Goal: Navigation & Orientation: Find specific page/section

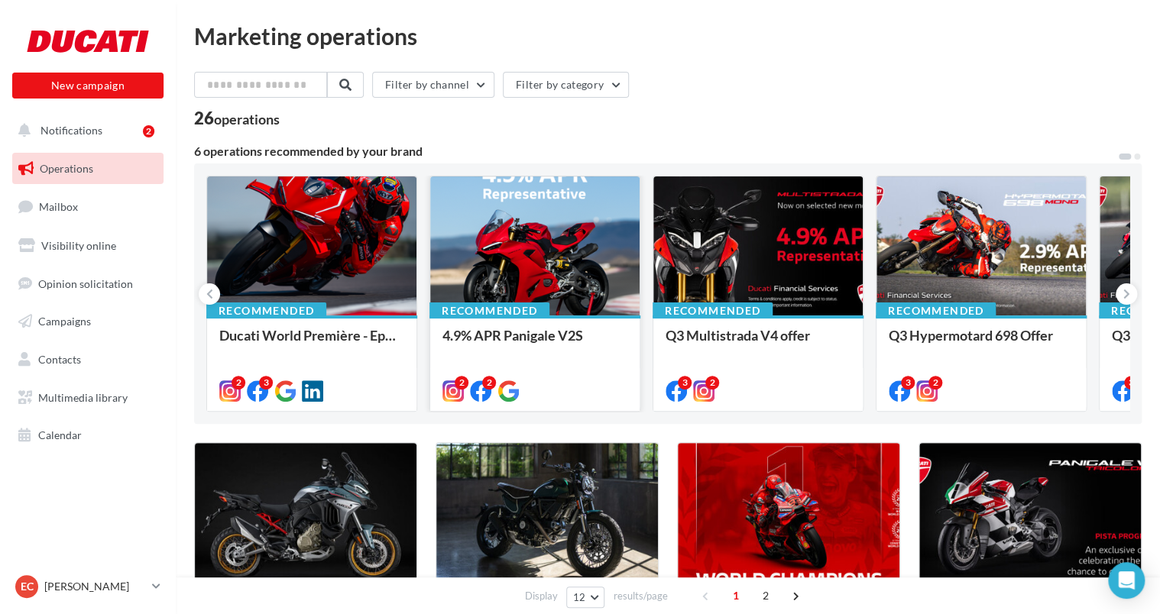
click at [487, 265] on div at bounding box center [534, 247] width 209 height 141
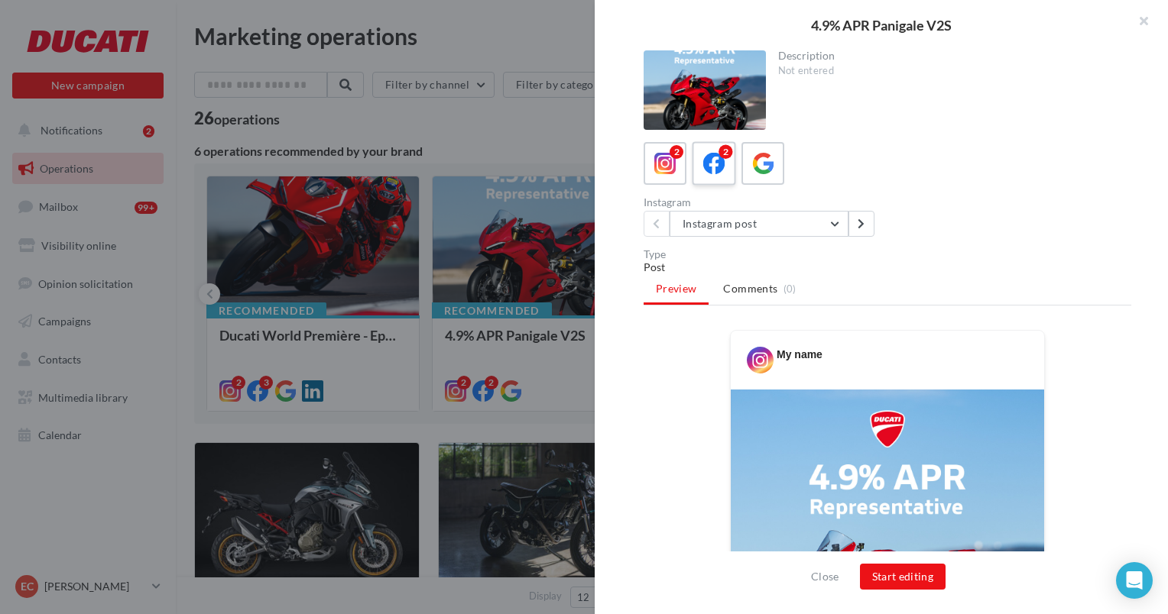
click at [714, 167] on icon at bounding box center [714, 164] width 22 height 22
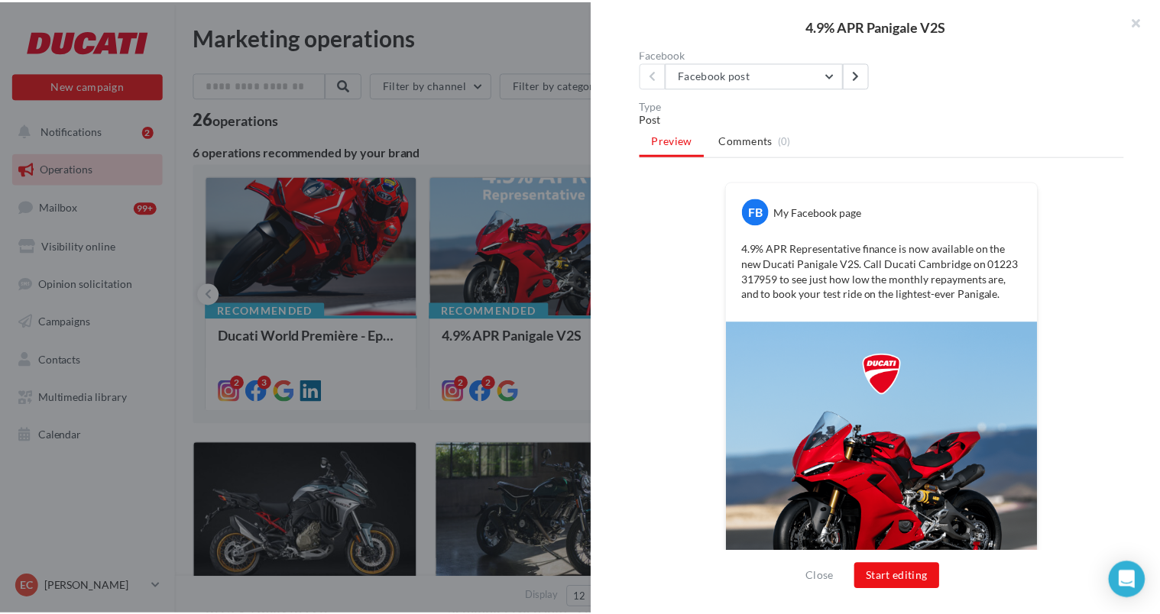
scroll to position [229, 0]
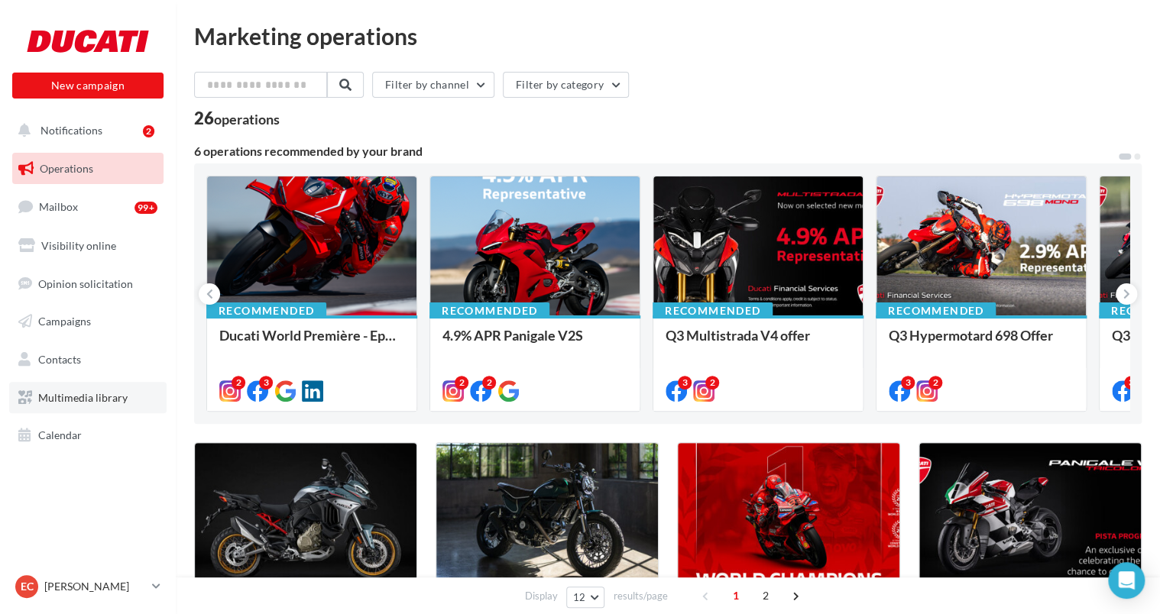
click at [85, 399] on span "Multimedia library" at bounding box center [82, 397] width 89 height 13
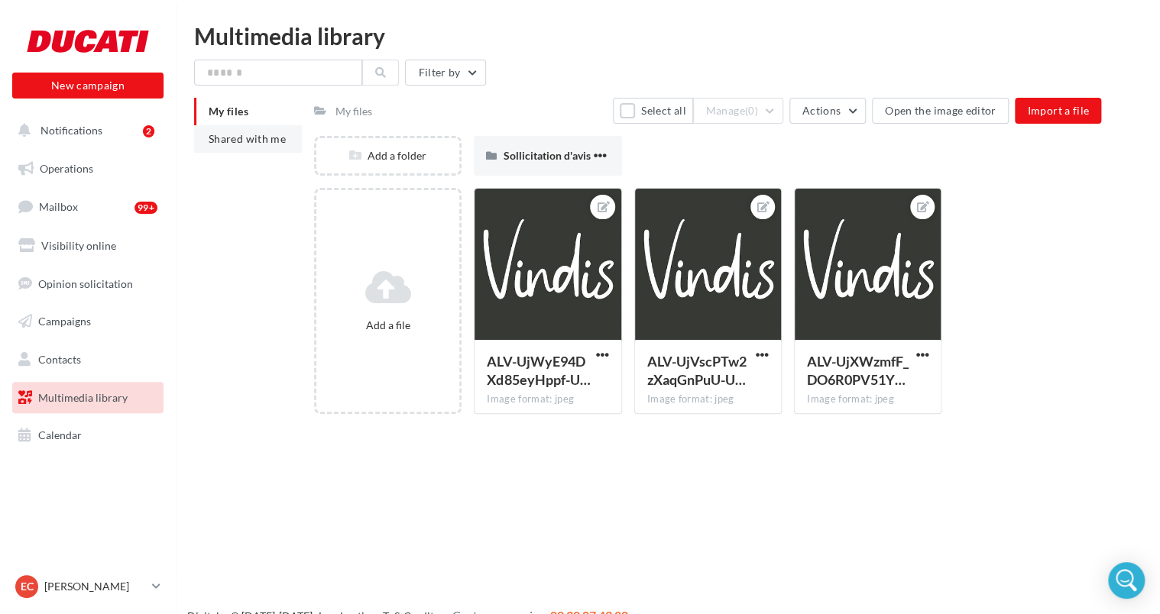
click at [261, 138] on span "Shared with me" at bounding box center [247, 138] width 77 height 13
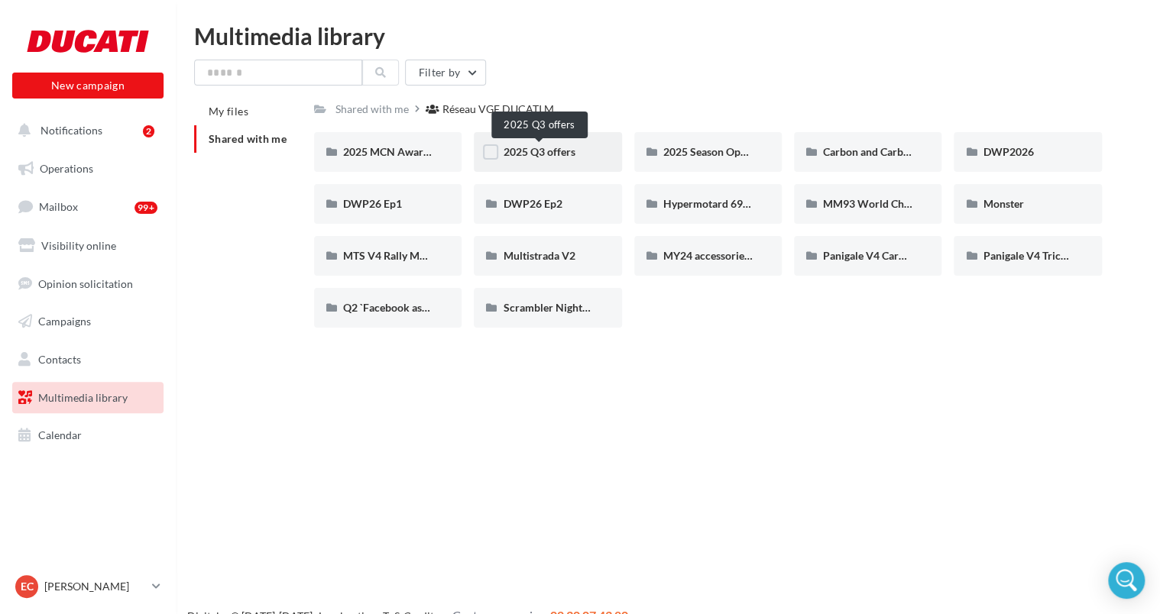
click at [524, 150] on span "2025 Q3 offers" at bounding box center [539, 151] width 72 height 13
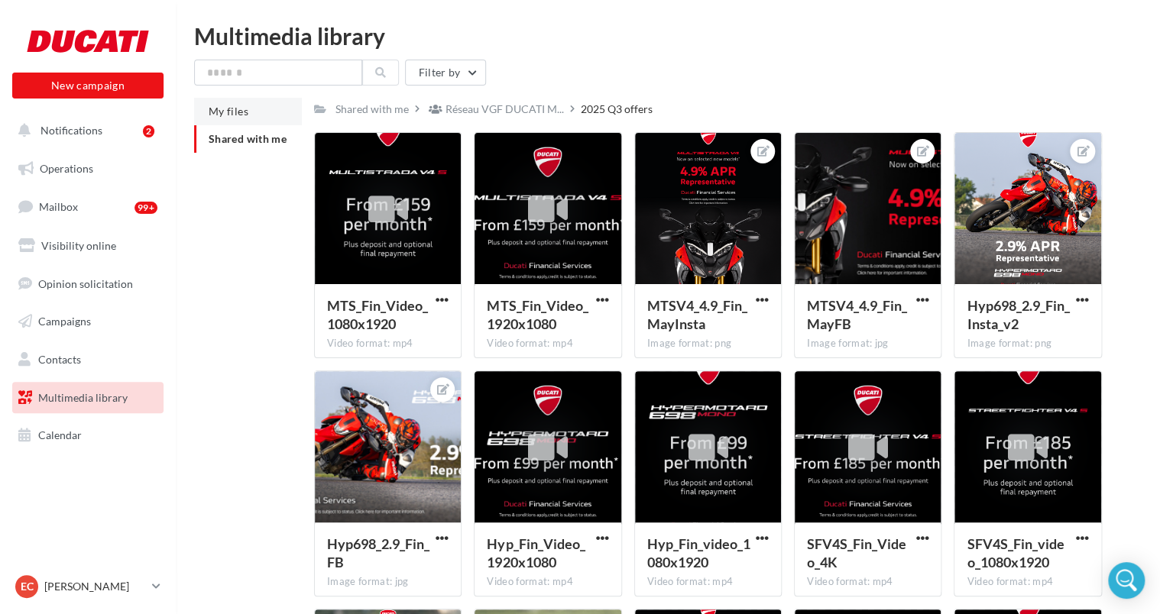
click at [230, 107] on span "My files" at bounding box center [229, 111] width 40 height 13
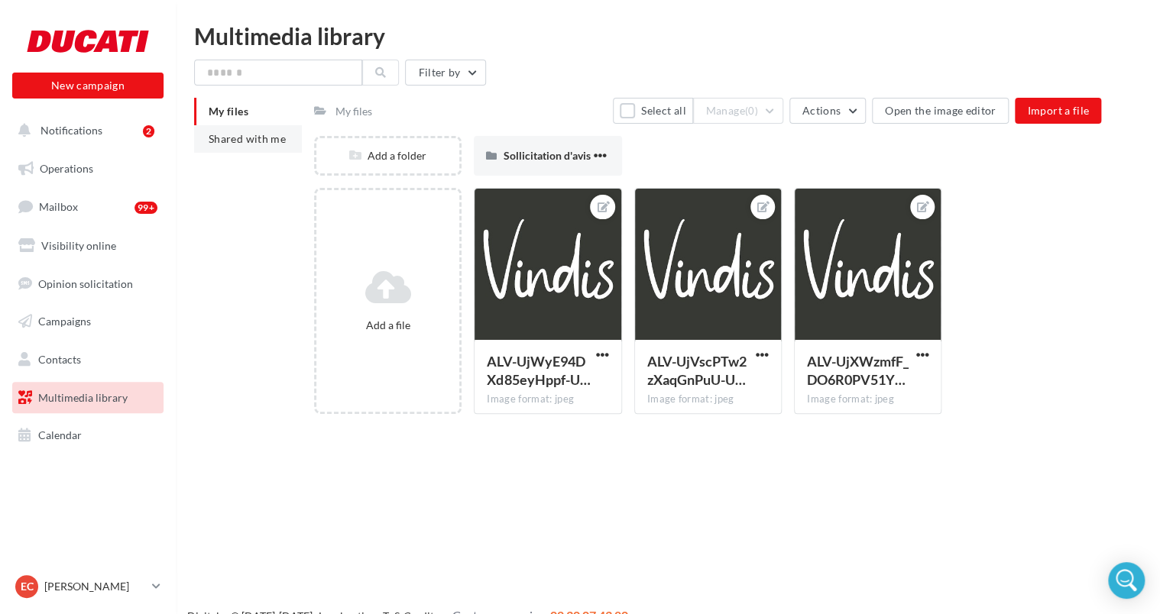
click at [284, 142] on li "Shared with me" at bounding box center [248, 139] width 108 height 28
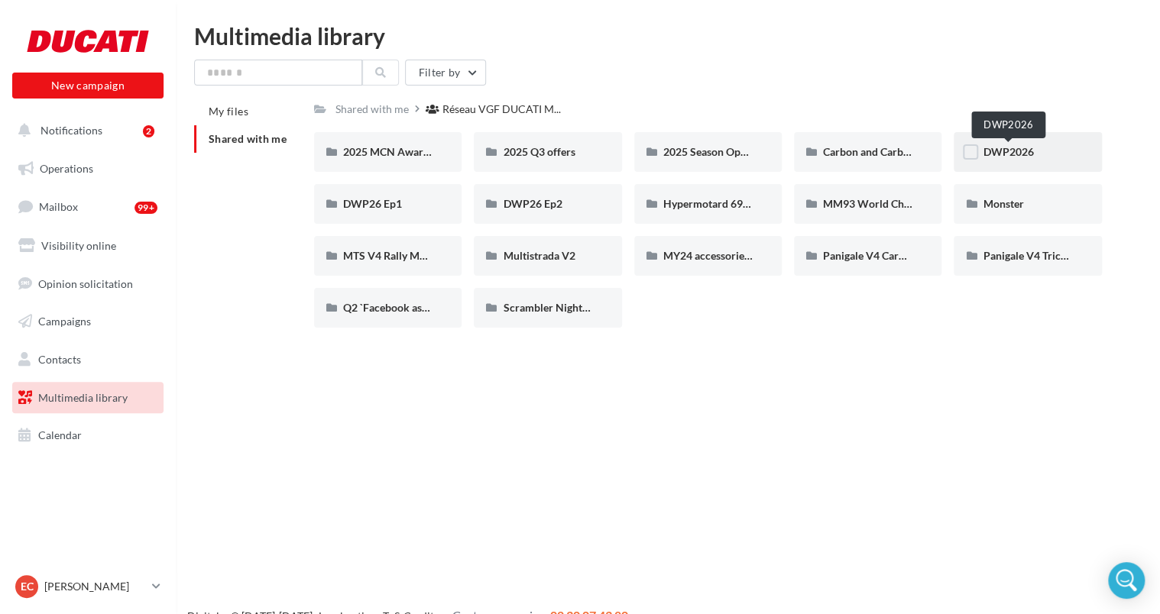
click at [996, 153] on span "DWP2026" at bounding box center [1008, 151] width 50 height 13
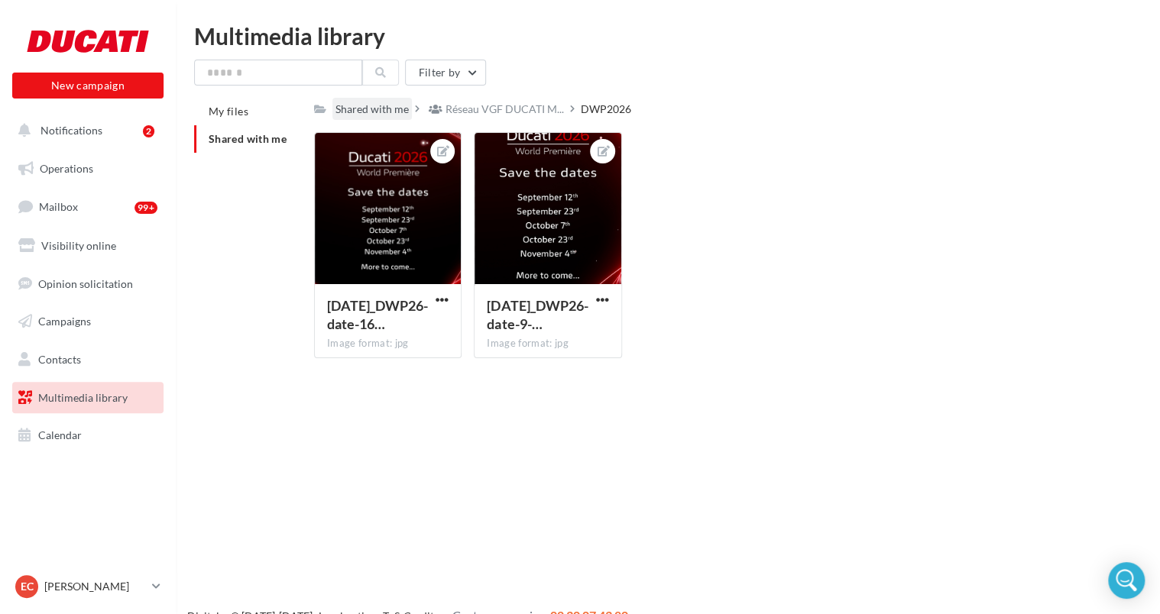
click at [408, 112] on div "Shared with me" at bounding box center [371, 109] width 79 height 22
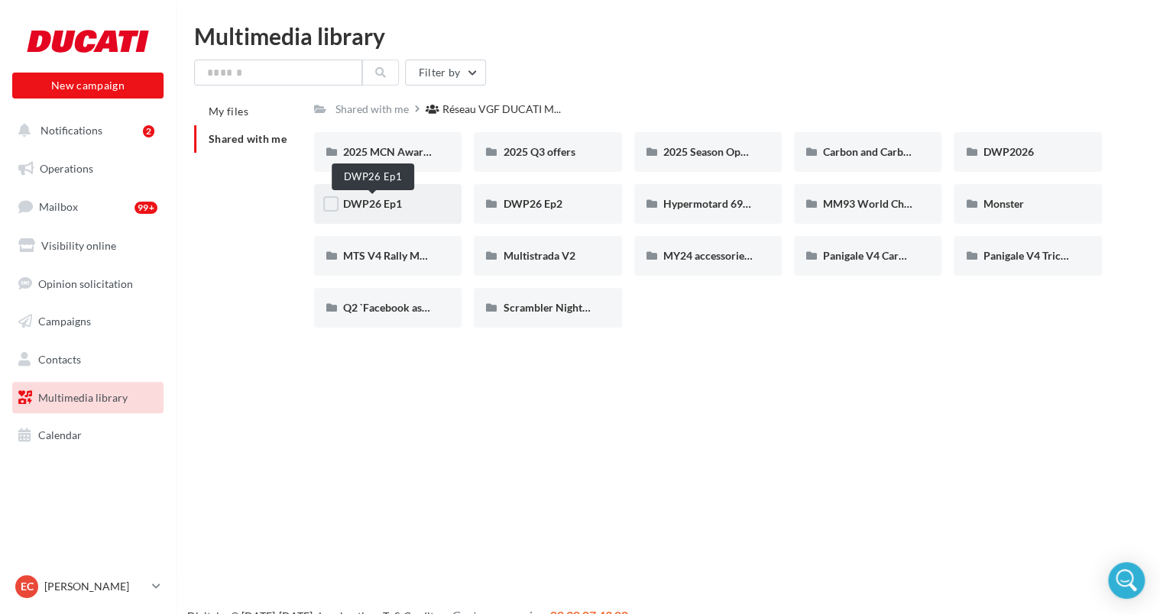
click at [397, 206] on span "DWP26 Ep1" at bounding box center [372, 203] width 59 height 13
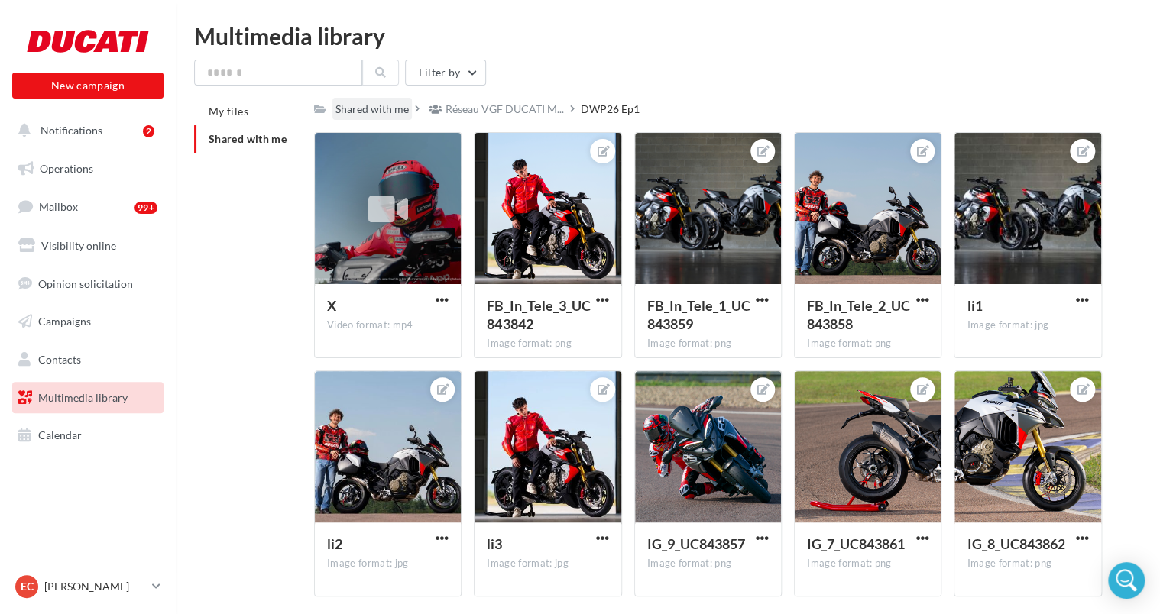
click at [366, 113] on div "Shared with me" at bounding box center [371, 109] width 73 height 15
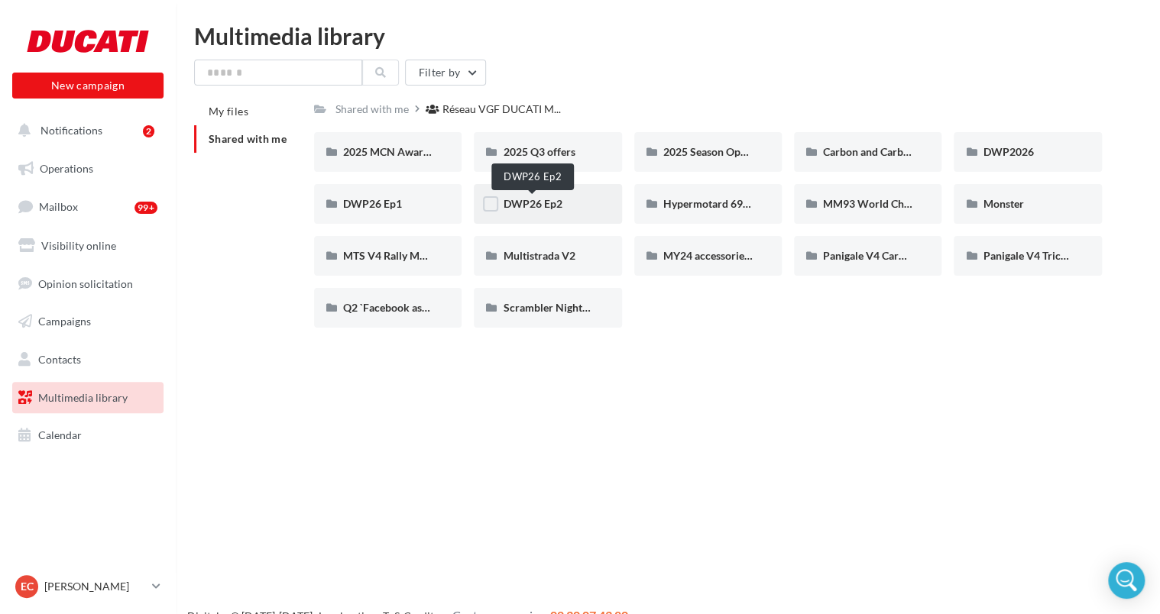
click at [507, 203] on span "DWP26 Ep2" at bounding box center [532, 203] width 59 height 13
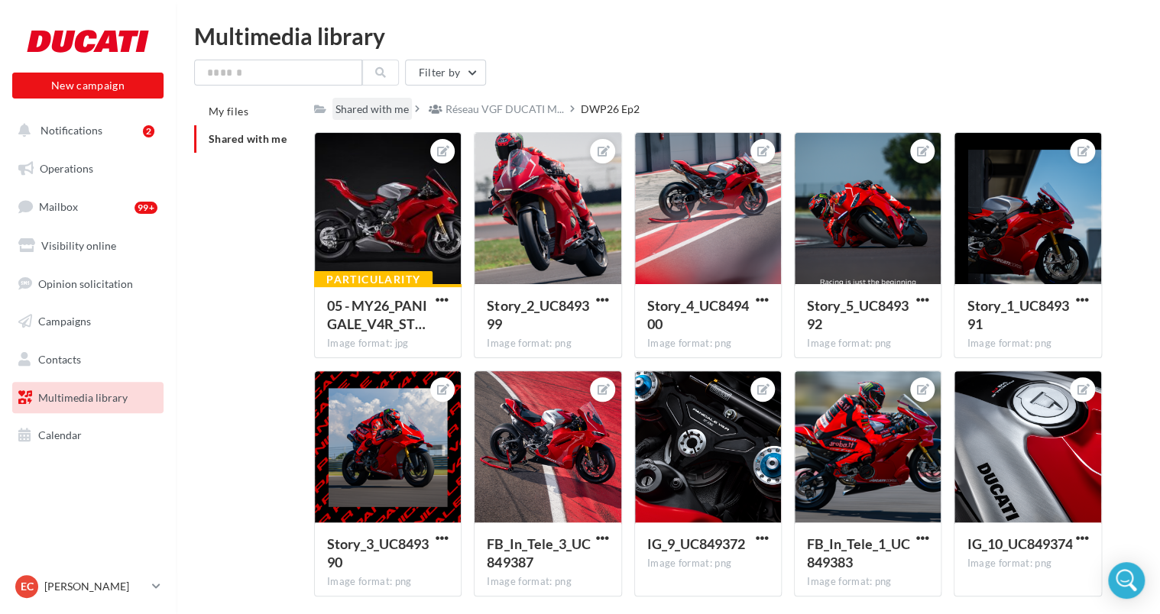
click at [376, 118] on div "Shared with me" at bounding box center [371, 109] width 79 height 22
